Goal: Transaction & Acquisition: Purchase product/service

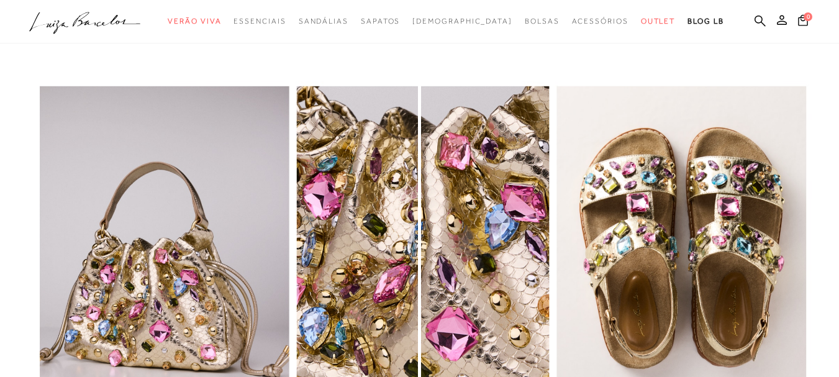
scroll to position [926, 0]
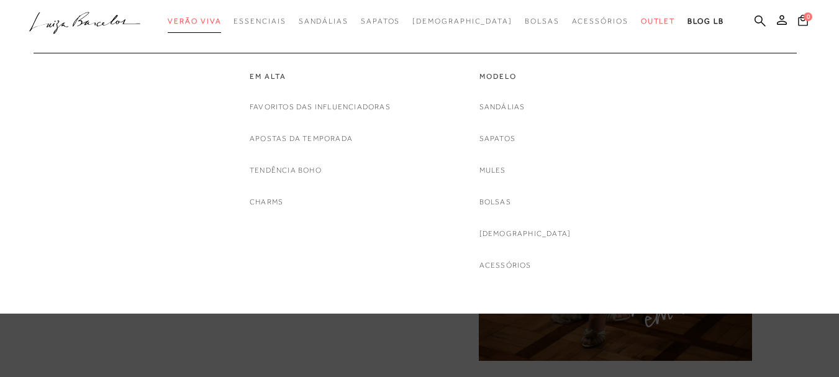
click at [221, 20] on span "Verão Viva" at bounding box center [194, 21] width 53 height 9
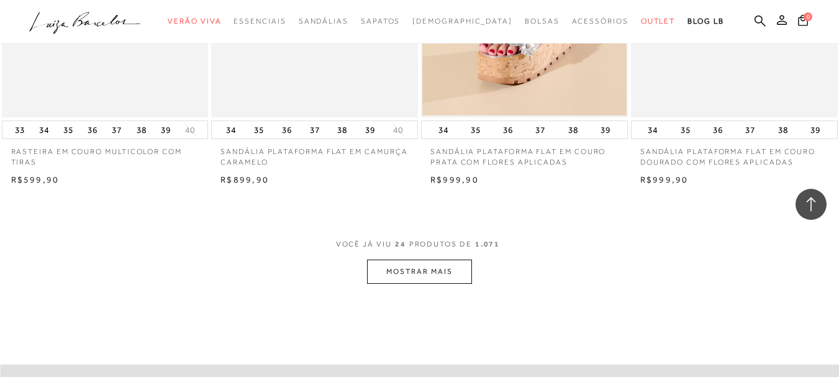
scroll to position [2236, 0]
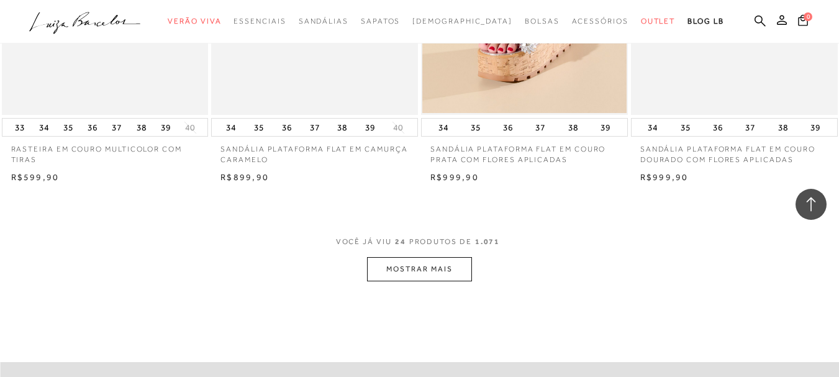
click at [429, 275] on button "MOSTRAR MAIS" at bounding box center [419, 269] width 104 height 24
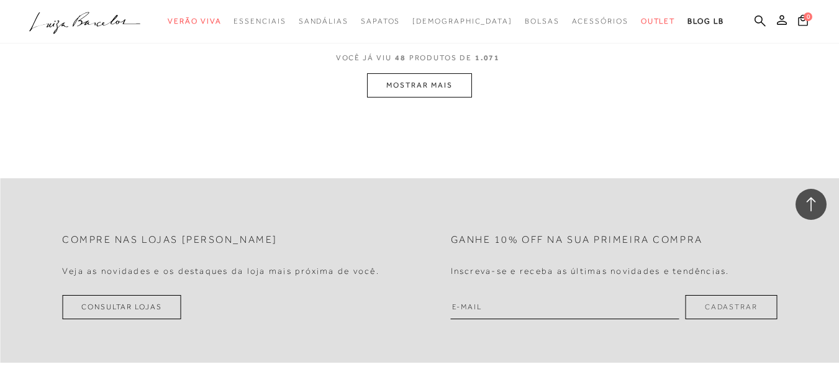
scroll to position [4783, 0]
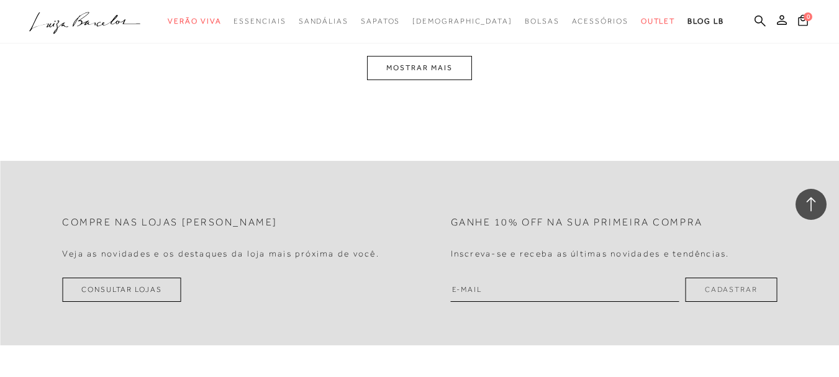
click at [444, 75] on button "MOSTRAR MAIS" at bounding box center [419, 68] width 104 height 24
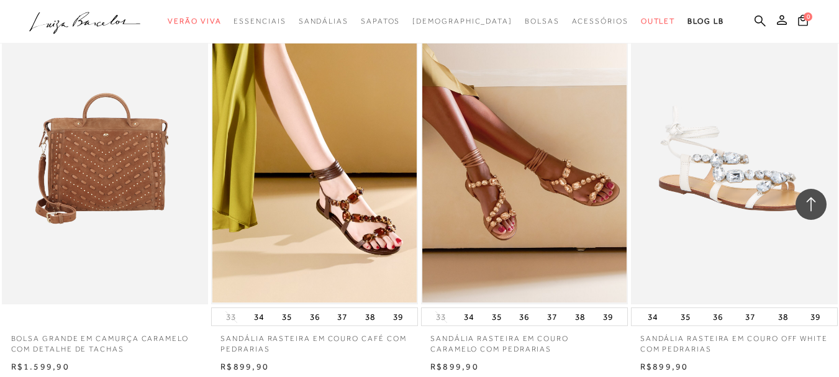
scroll to position [7149, 0]
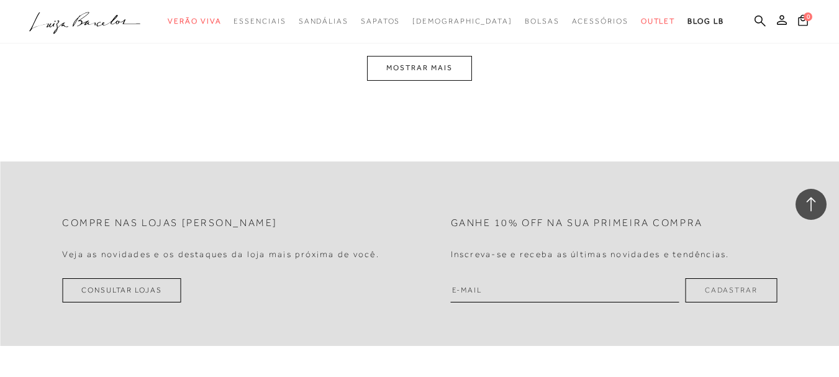
click at [456, 71] on button "MOSTRAR MAIS" at bounding box center [419, 68] width 104 height 24
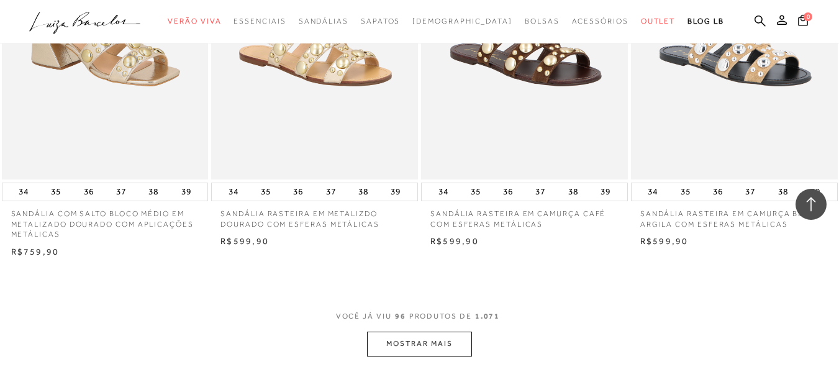
scroll to position [9267, 0]
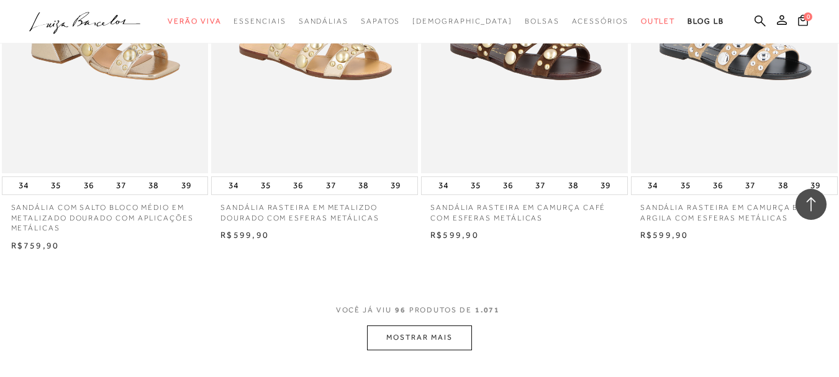
click at [401, 326] on button "MOSTRAR MAIS" at bounding box center [419, 338] width 104 height 24
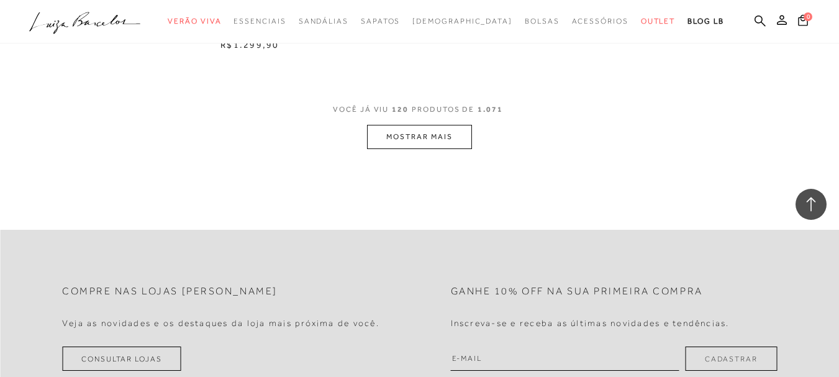
scroll to position [11876, 0]
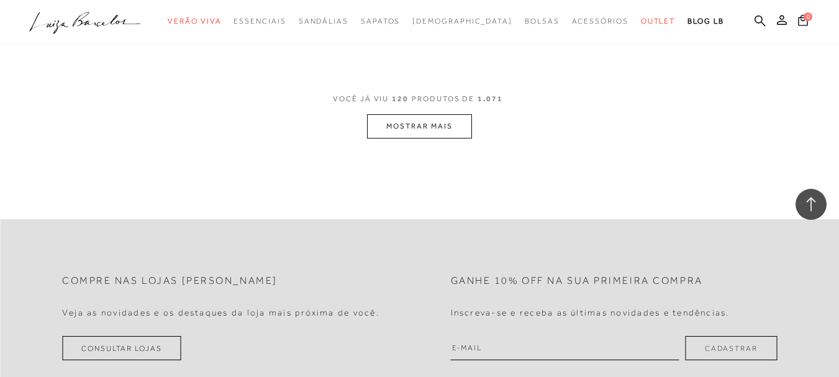
click at [451, 114] on button "MOSTRAR MAIS" at bounding box center [419, 126] width 104 height 24
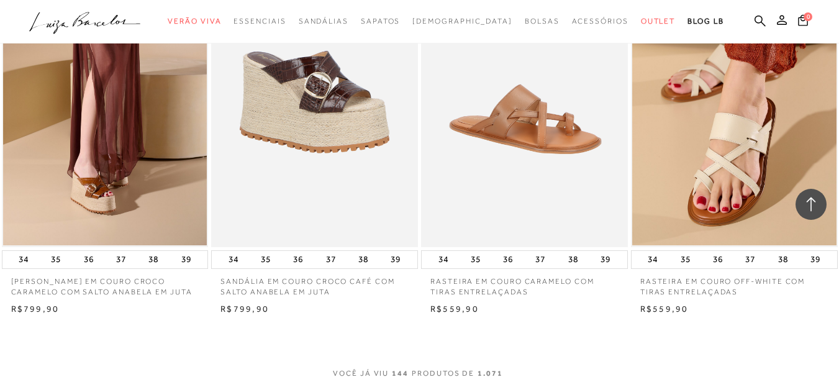
scroll to position [13988, 0]
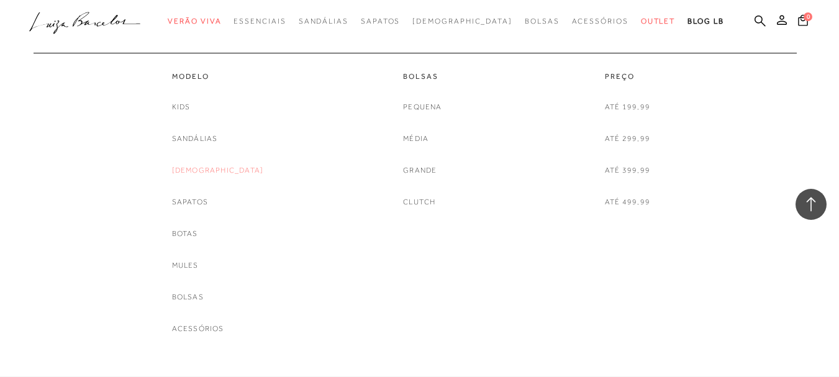
click at [217, 166] on link "[DEMOGRAPHIC_DATA]" at bounding box center [218, 170] width 92 height 13
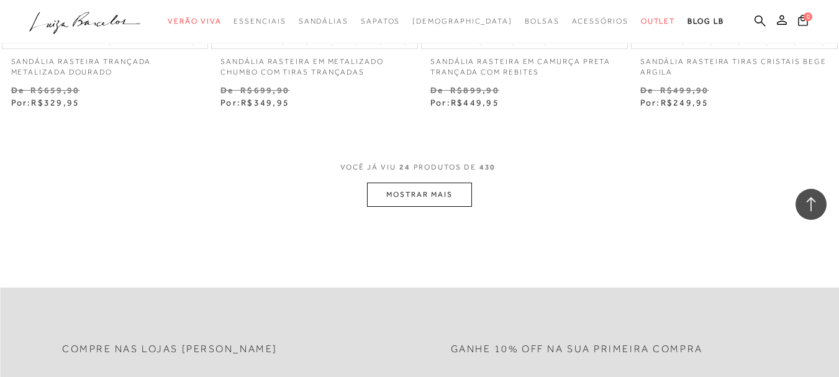
scroll to position [2423, 0]
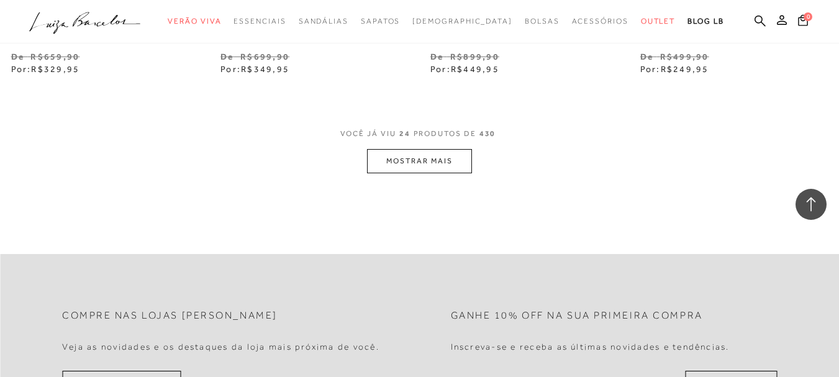
click at [440, 164] on button "MOSTRAR MAIS" at bounding box center [419, 161] width 104 height 24
